Goal: Task Accomplishment & Management: Manage account settings

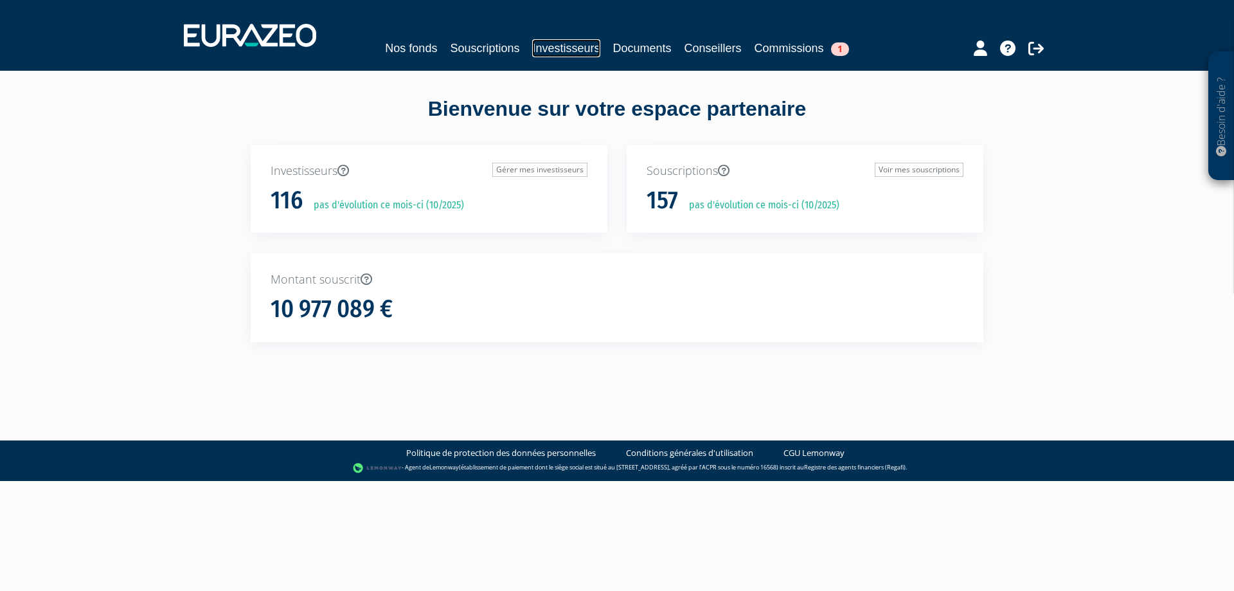
click at [547, 51] on link "Investisseurs" at bounding box center [565, 48] width 67 height 18
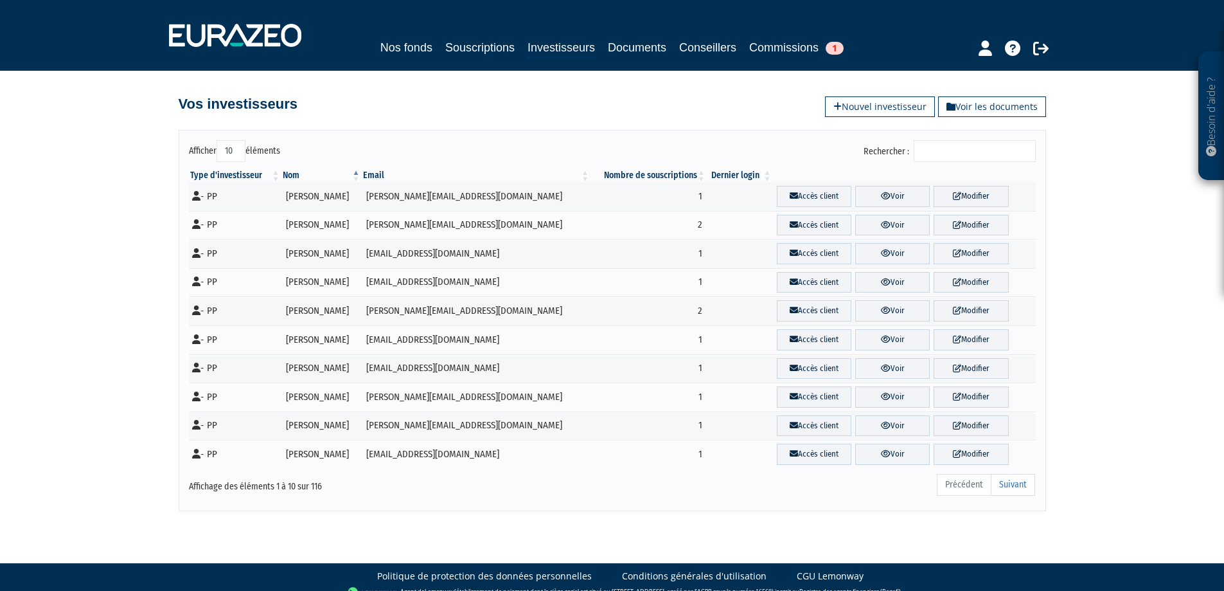
click at [948, 150] on input "Rechercher :" at bounding box center [975, 151] width 122 height 22
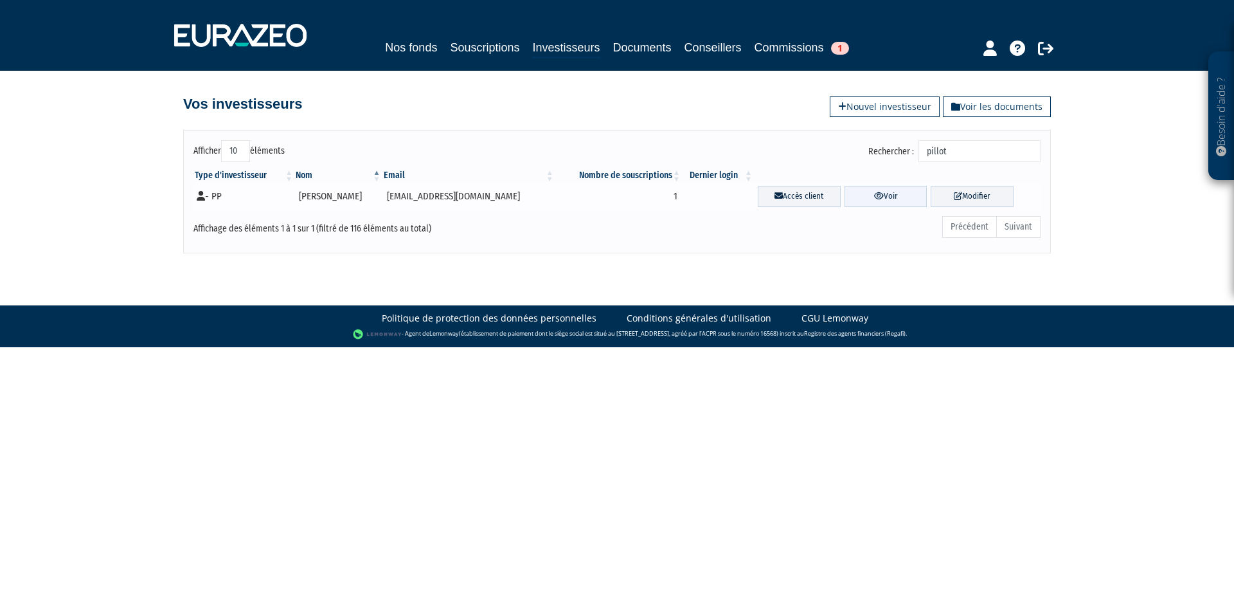
type input "pillot"
click at [883, 195] on link "Voir" at bounding box center [885, 196] width 83 height 21
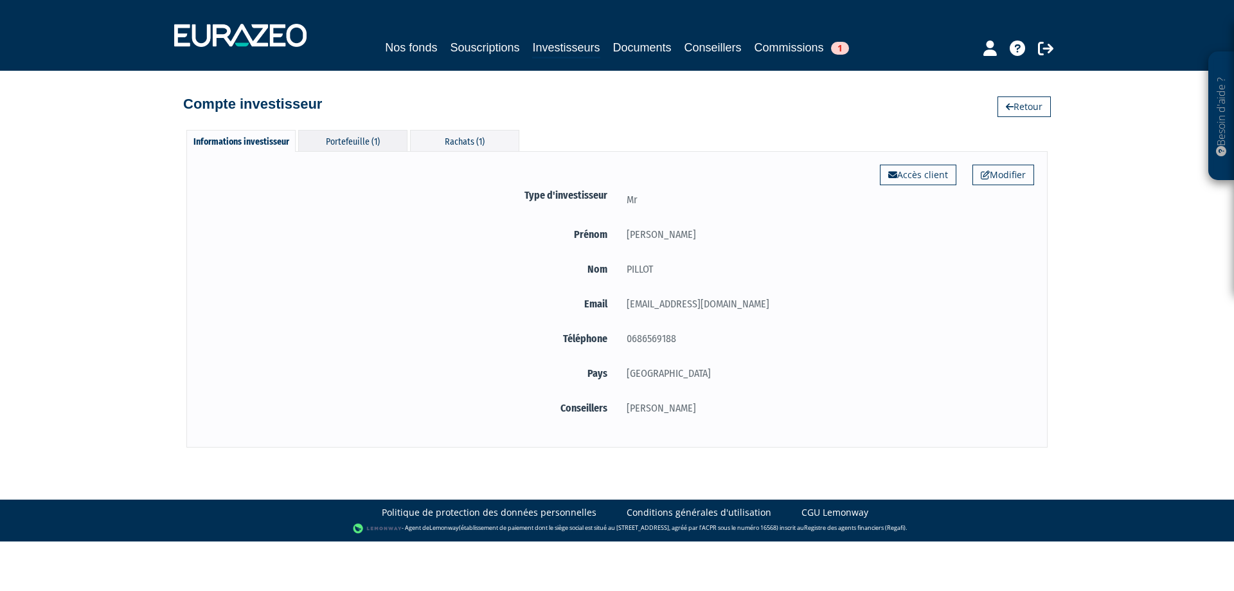
click at [353, 143] on div "Portefeuille (1)" at bounding box center [352, 140] width 109 height 21
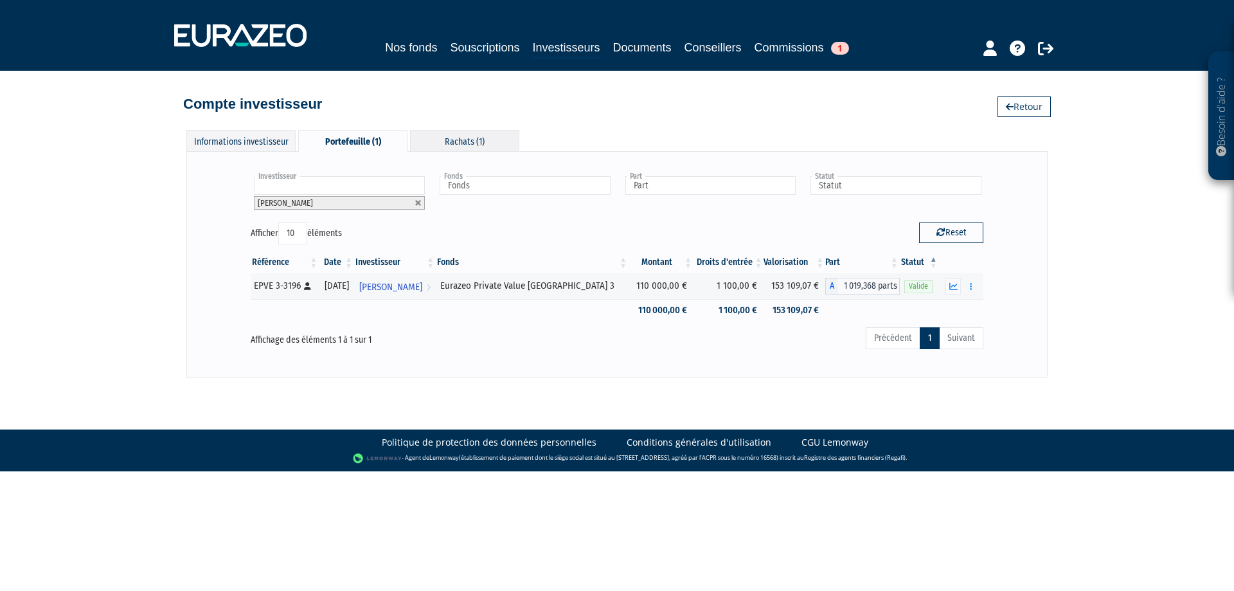
click at [452, 144] on div "Rachats (1)" at bounding box center [464, 140] width 109 height 21
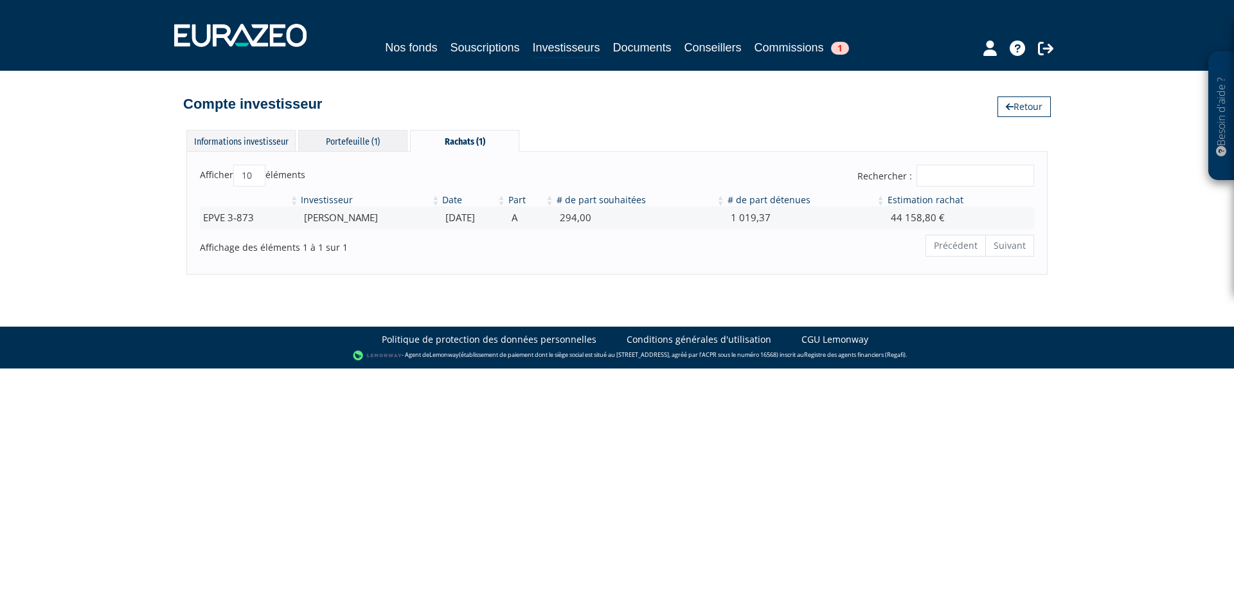
click at [375, 146] on div "Portefeuille (1)" at bounding box center [352, 140] width 109 height 21
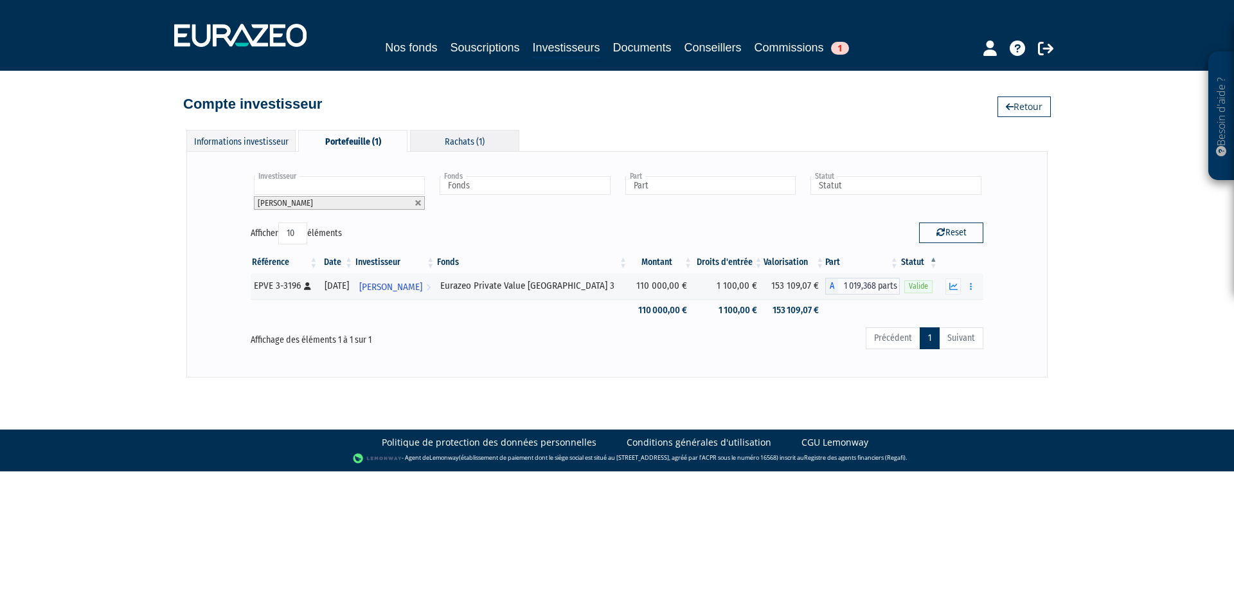
click at [464, 137] on div "Rachats (1)" at bounding box center [464, 140] width 109 height 21
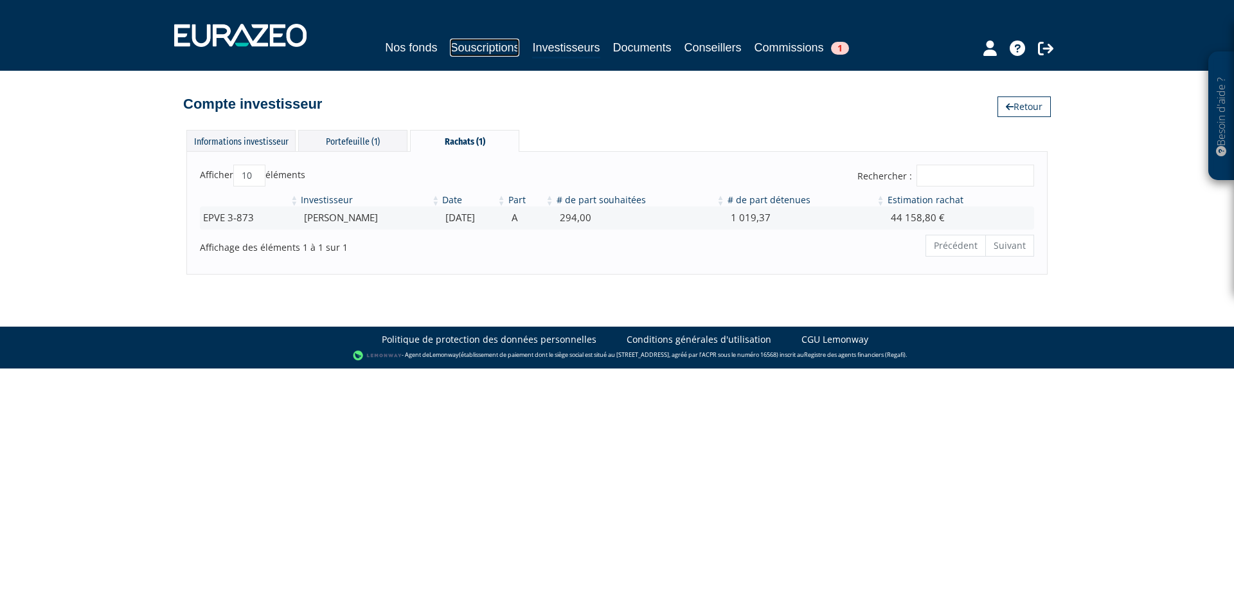
click at [473, 46] on link "Souscriptions" at bounding box center [484, 48] width 69 height 18
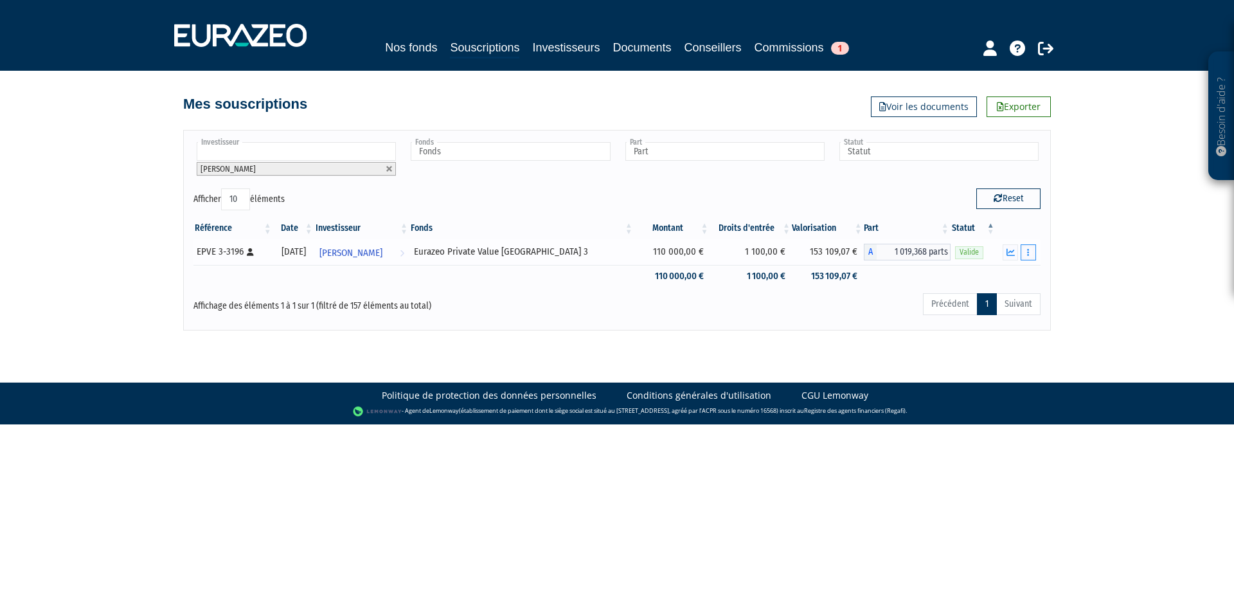
click at [1027, 254] on icon "button" at bounding box center [1028, 252] width 2 height 8
click at [997, 276] on link "Rachat libre" at bounding box center [979, 275] width 106 height 21
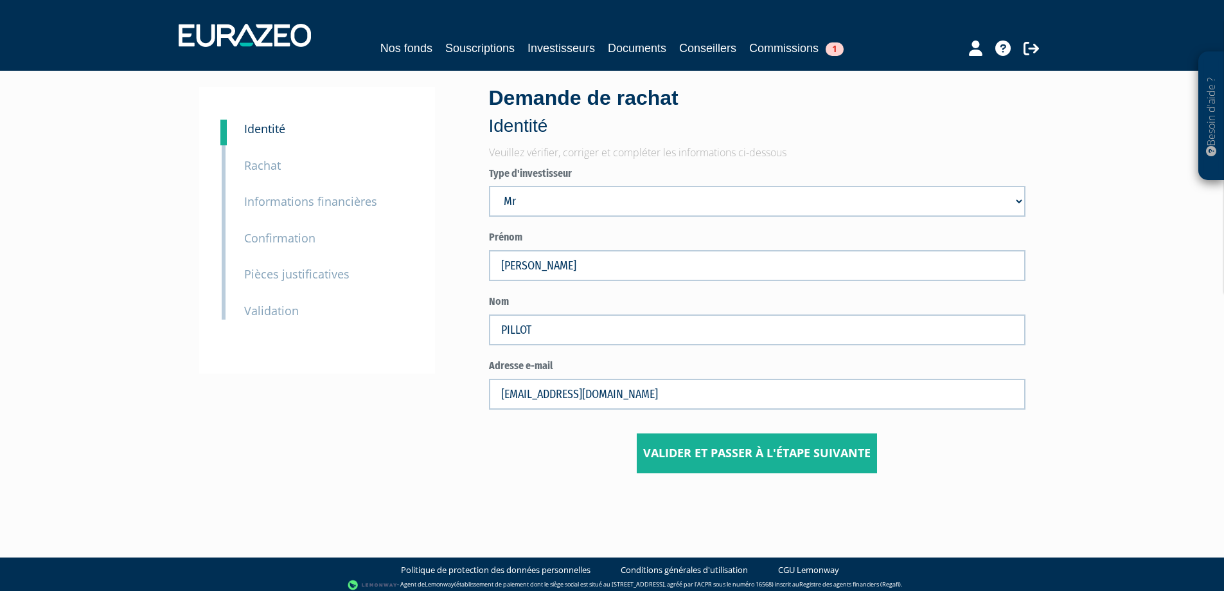
scroll to position [23, 0]
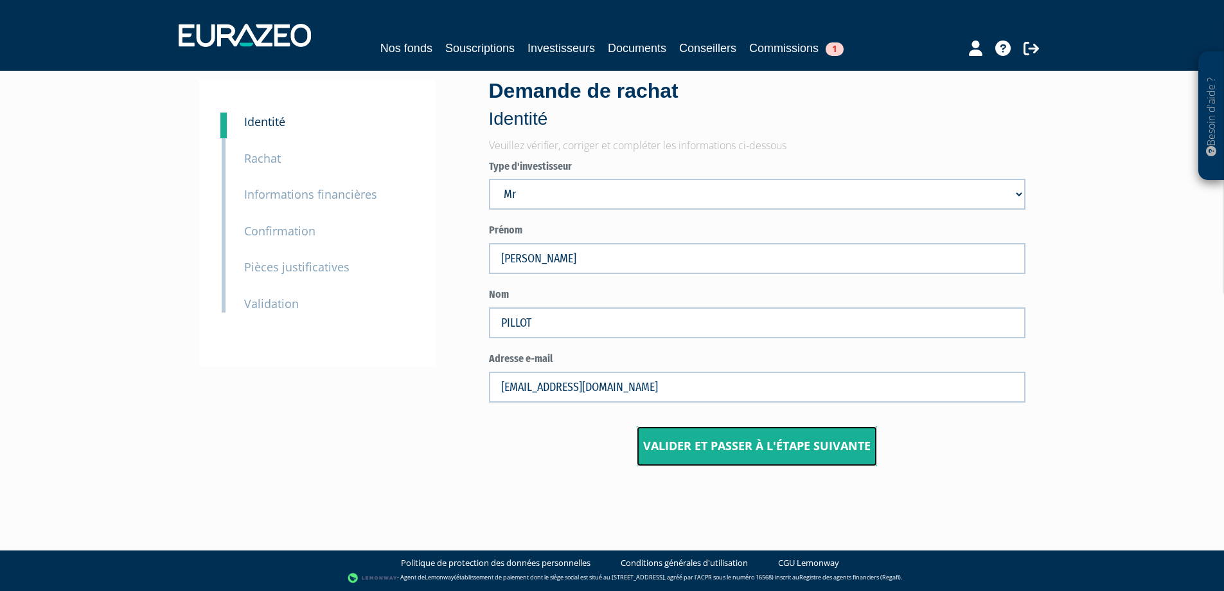
click at [713, 455] on button "Valider et passer à l'étape suivante" at bounding box center [757, 446] width 240 height 40
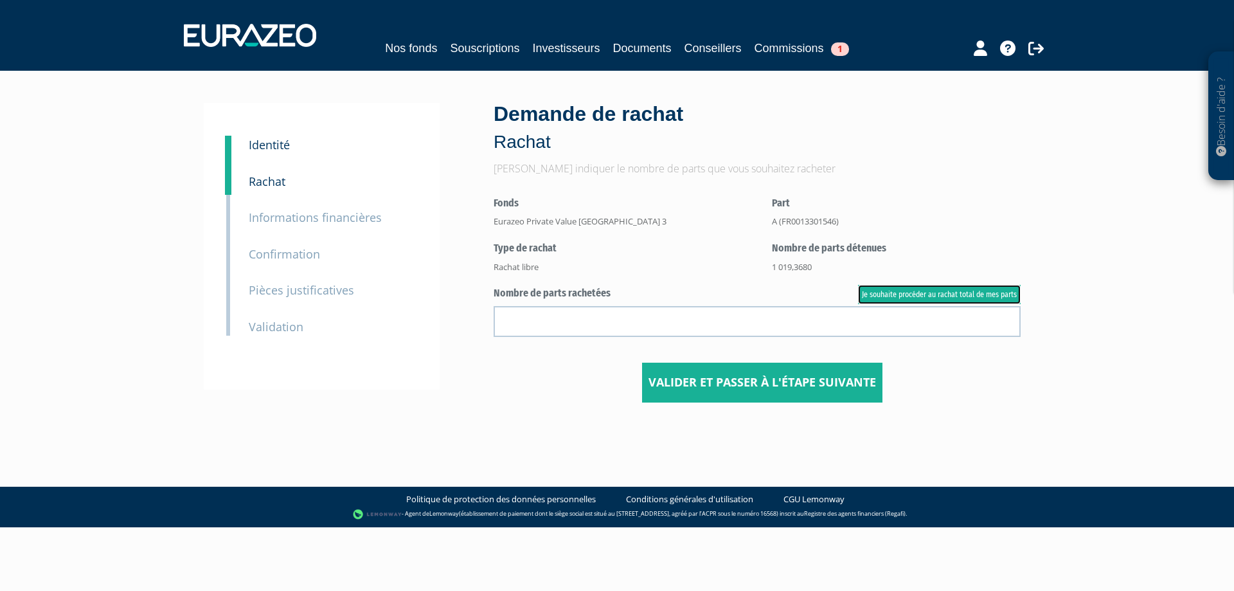
click at [916, 297] on link "Je souhaite procéder au rachat total de mes parts" at bounding box center [939, 294] width 163 height 19
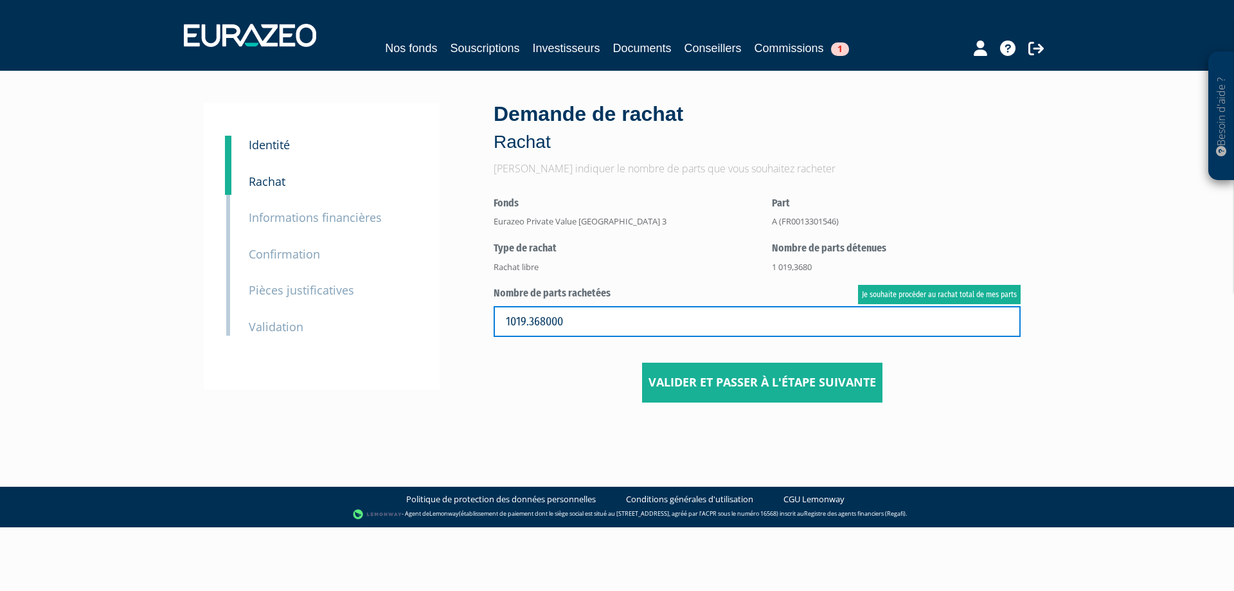
drag, startPoint x: 517, startPoint y: 325, endPoint x: 513, endPoint y: 288, distance: 37.4
click at [490, 326] on div "Demande de rachat Rachat Veuillez indiquer le nombre de parts que vous souhaite…" at bounding box center [762, 252] width 556 height 299
type input "819.368000"
